Goal: Information Seeking & Learning: Understand process/instructions

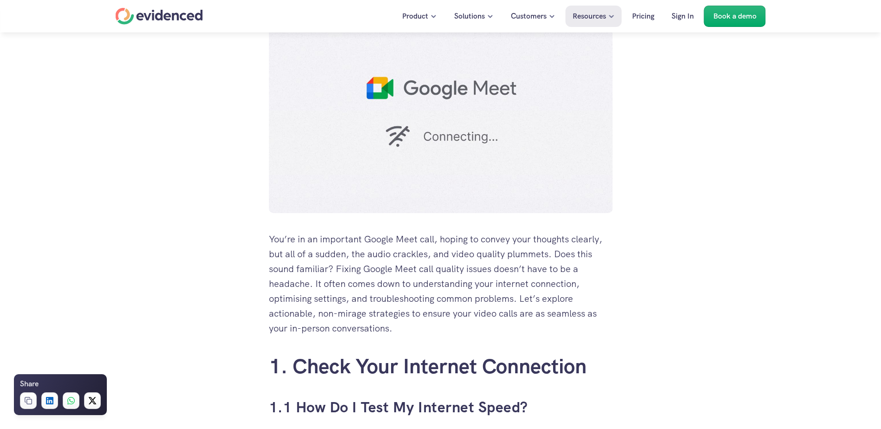
scroll to position [232, 0]
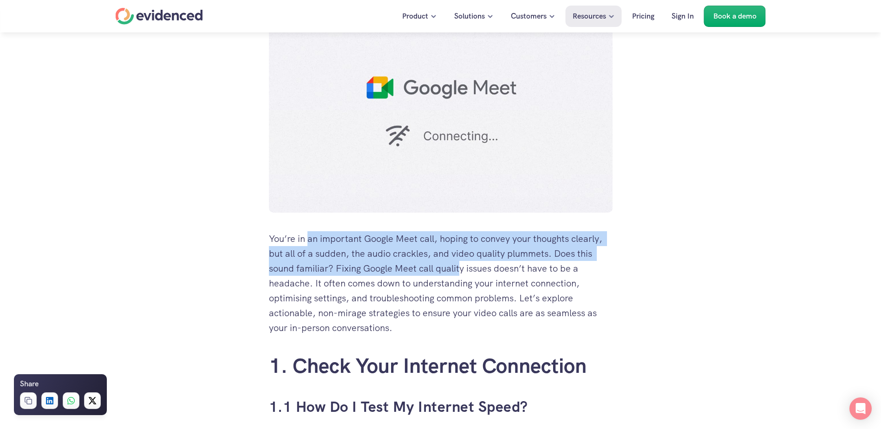
drag, startPoint x: 308, startPoint y: 242, endPoint x: 461, endPoint y: 266, distance: 154.7
click at [461, 266] on p "You’re in an important Google Meet call, hoping to convey your thoughts clearly…" at bounding box center [441, 283] width 344 height 104
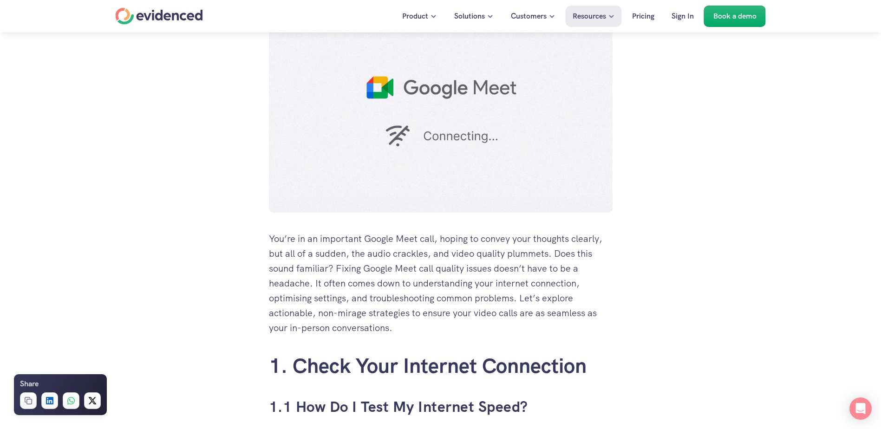
drag, startPoint x: 461, startPoint y: 266, endPoint x: 581, endPoint y: 302, distance: 125.1
click at [581, 302] on p "You’re in an important Google Meet call, hoping to convey your thoughts clearly…" at bounding box center [441, 283] width 344 height 104
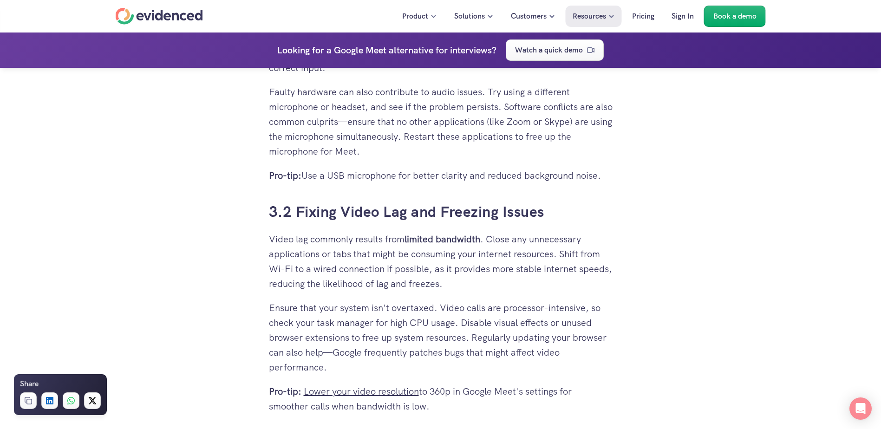
scroll to position [2322, 0]
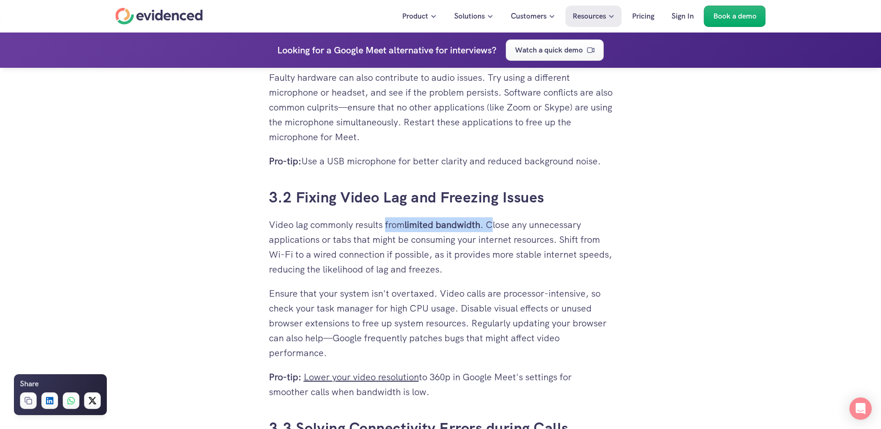
drag, startPoint x: 410, startPoint y: 226, endPoint x: 498, endPoint y: 228, distance: 88.7
click at [498, 228] on p "Video lag commonly results from limited bandwidth . Close any unnecessary appli…" at bounding box center [441, 246] width 344 height 59
drag, startPoint x: 498, startPoint y: 228, endPoint x: 484, endPoint y: 264, distance: 39.4
click at [505, 258] on p "Video lag commonly results from limited bandwidth . Close any unnecessary appli…" at bounding box center [441, 246] width 344 height 59
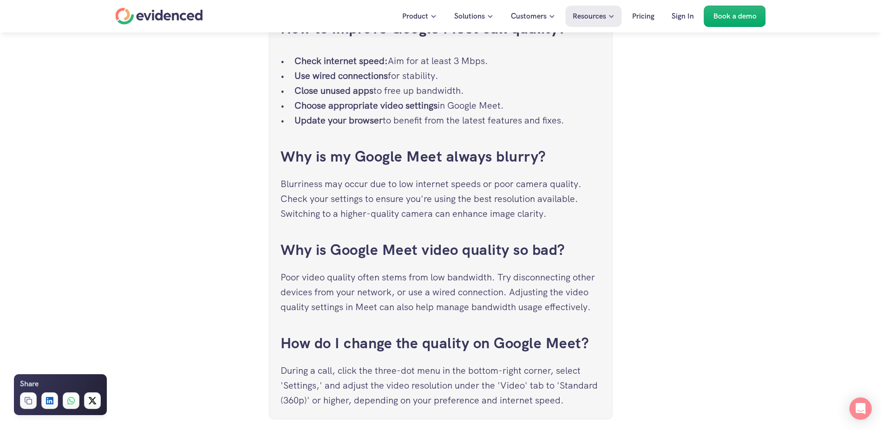
scroll to position [3205, 0]
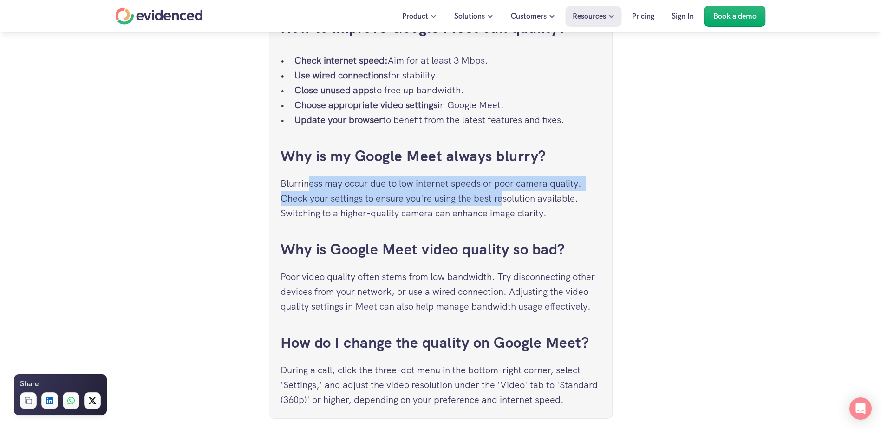
drag, startPoint x: 318, startPoint y: 191, endPoint x: 537, endPoint y: 196, distance: 218.8
click at [537, 196] on p "Blurriness may occur due to low internet speeds or poor camera quality. Check y…" at bounding box center [441, 198] width 321 height 45
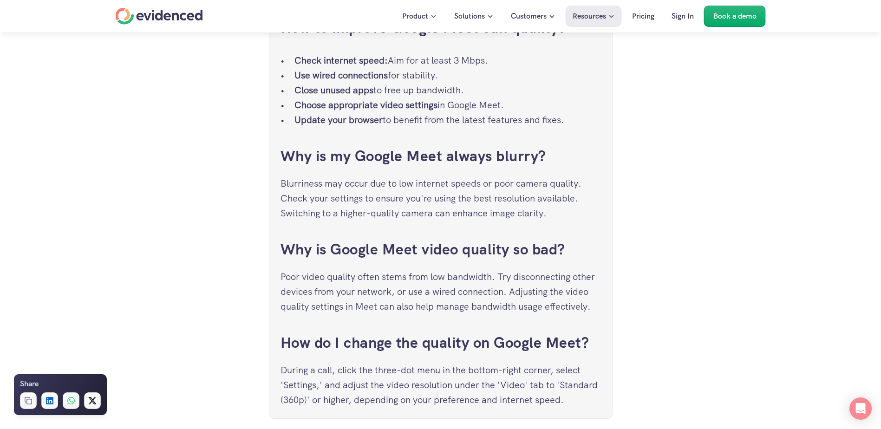
drag, startPoint x: 537, startPoint y: 196, endPoint x: 638, endPoint y: 218, distance: 103.8
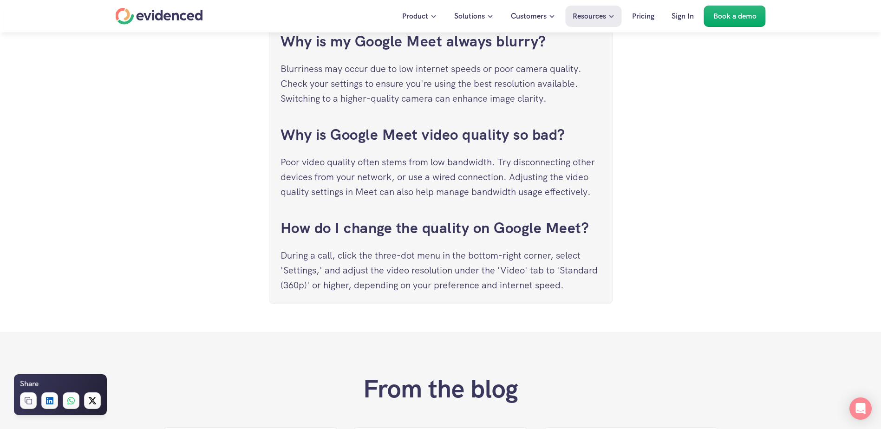
scroll to position [3344, 0]
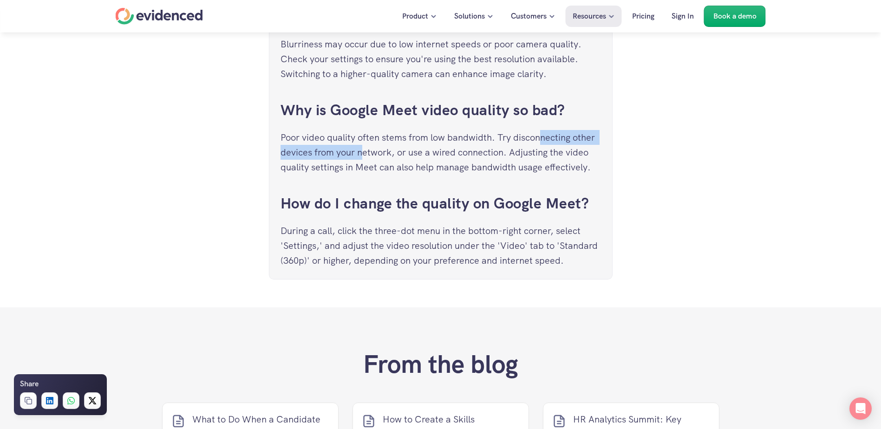
drag, startPoint x: 363, startPoint y: 150, endPoint x: 544, endPoint y: 133, distance: 181.9
click at [544, 133] on p "Poor video quality often stems from low bandwidth. Try disconnecting other devi…" at bounding box center [441, 152] width 321 height 45
drag, startPoint x: 544, startPoint y: 133, endPoint x: 611, endPoint y: 146, distance: 68.1
click at [611, 146] on div "Frequently Asked Questions How to improve Google Meet call quality? Check inter…" at bounding box center [441, 51] width 344 height 456
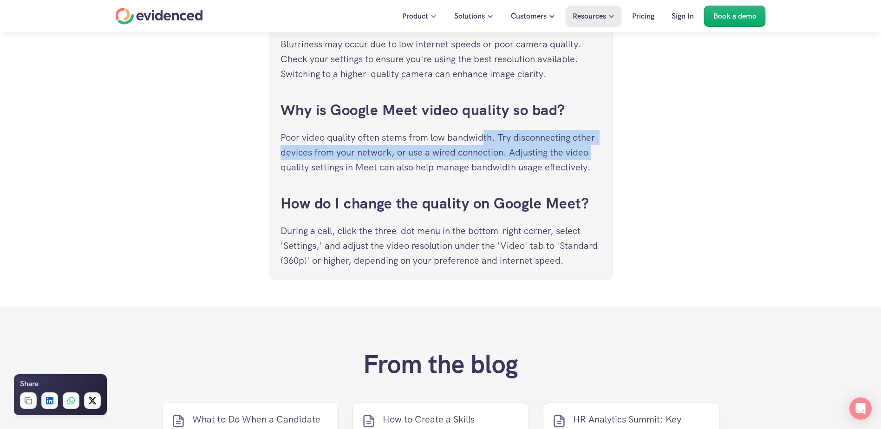
drag, startPoint x: 484, startPoint y: 132, endPoint x: 612, endPoint y: 151, distance: 128.6
click at [612, 151] on div "Frequently Asked Questions How to improve Google Meet call quality? Check inter…" at bounding box center [441, 51] width 344 height 456
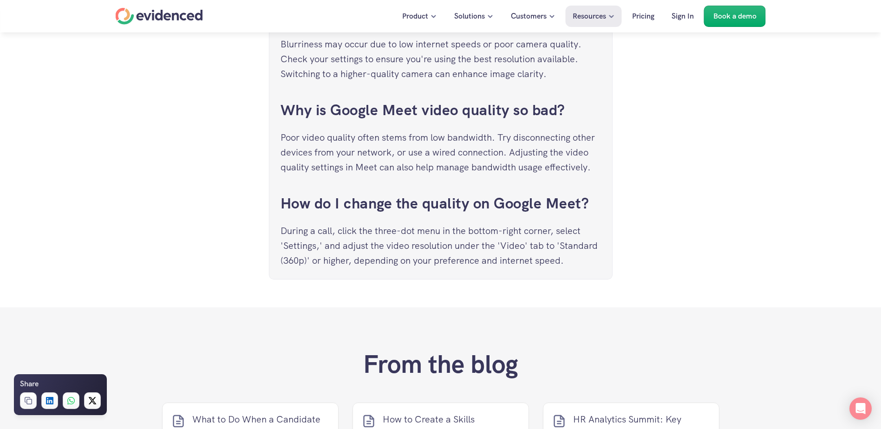
click at [570, 162] on p "Poor video quality often stems from low bandwidth. Try disconnecting other devi…" at bounding box center [441, 152] width 321 height 45
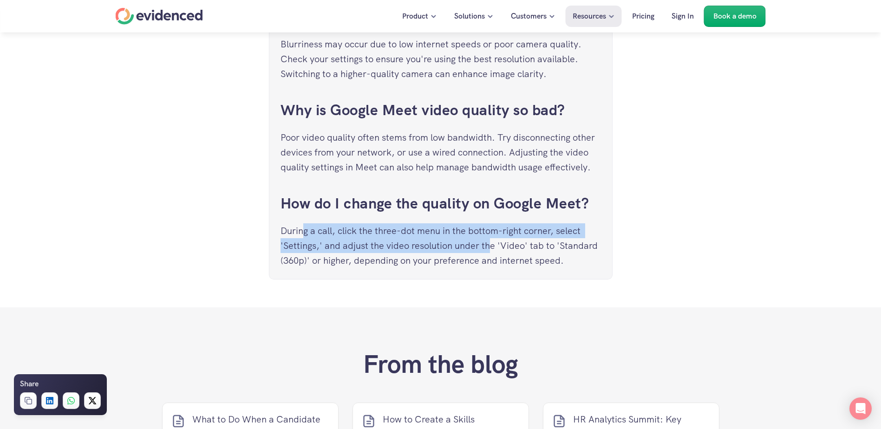
drag, startPoint x: 351, startPoint y: 239, endPoint x: 501, endPoint y: 253, distance: 151.1
click at [501, 253] on p "During a call, click the three-dot menu in the bottom-right corner, select 'Set…" at bounding box center [441, 245] width 321 height 45
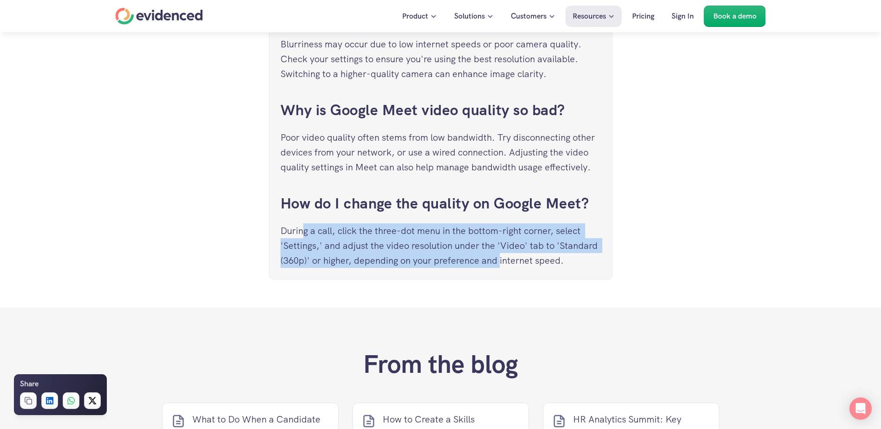
drag, startPoint x: 501, startPoint y: 253, endPoint x: 485, endPoint y: 258, distance: 17.0
click at [485, 258] on p "During a call, click the three-dot menu in the bottom-right corner, select 'Set…" at bounding box center [441, 245] width 321 height 45
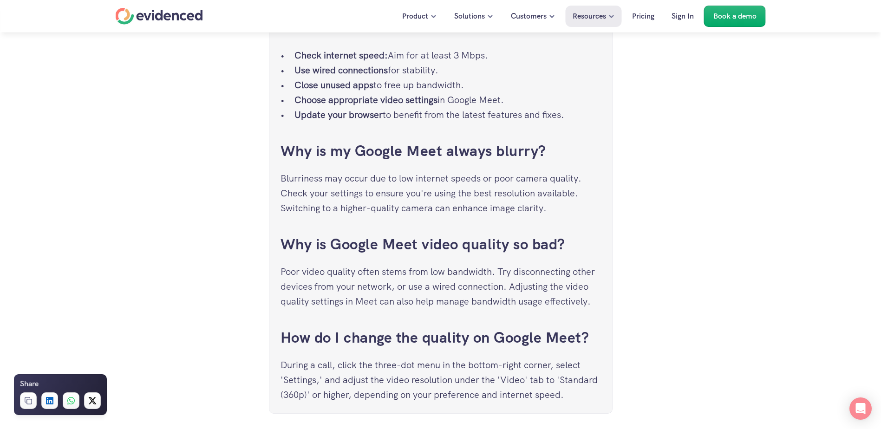
scroll to position [3205, 0]
